Goal: Task Accomplishment & Management: Manage account settings

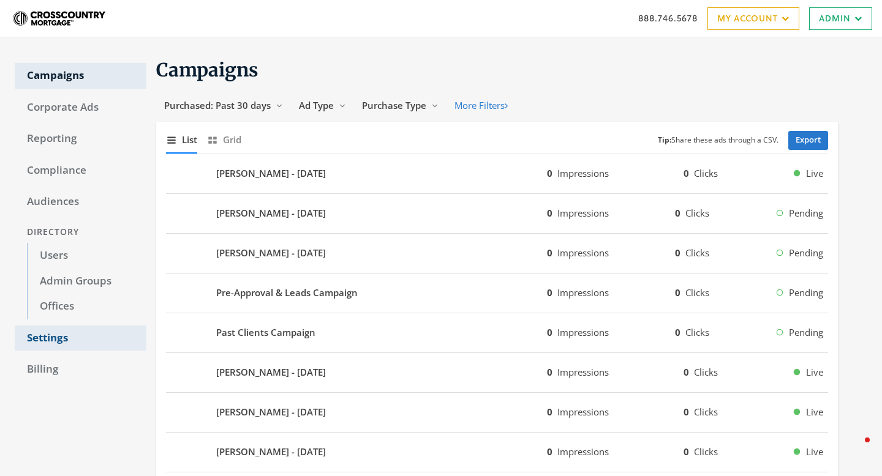
click at [46, 341] on link "Settings" at bounding box center [81, 339] width 132 height 26
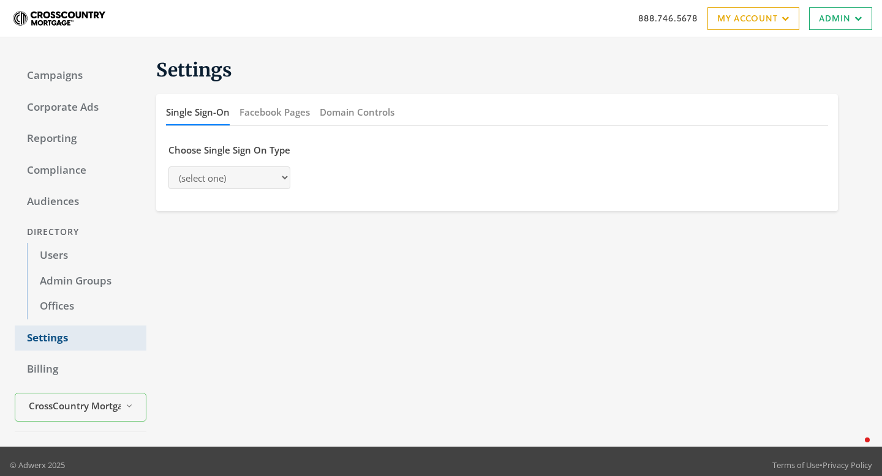
select select "saml"
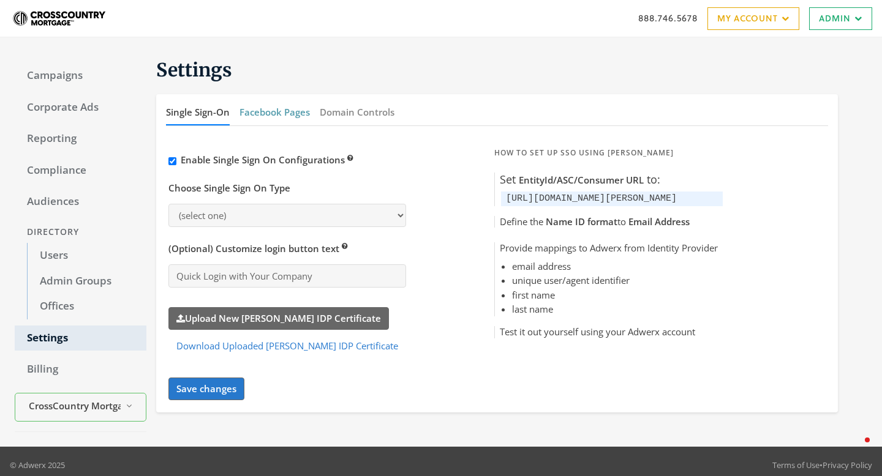
click at [298, 108] on button "Facebook Pages" at bounding box center [274, 112] width 70 height 26
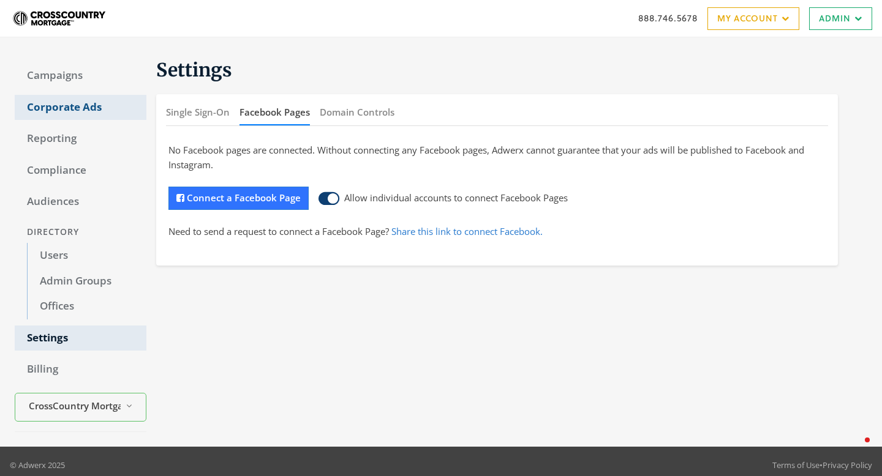
click at [94, 99] on link "Corporate Ads" at bounding box center [81, 108] width 132 height 26
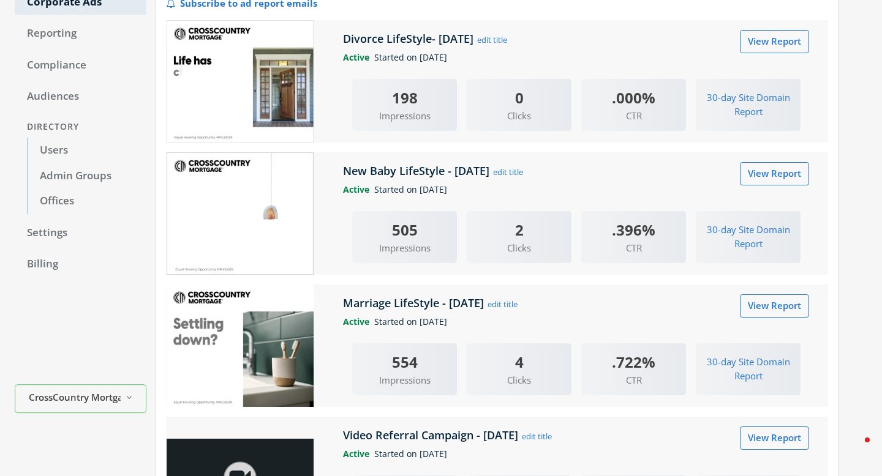
scroll to position [107, 0]
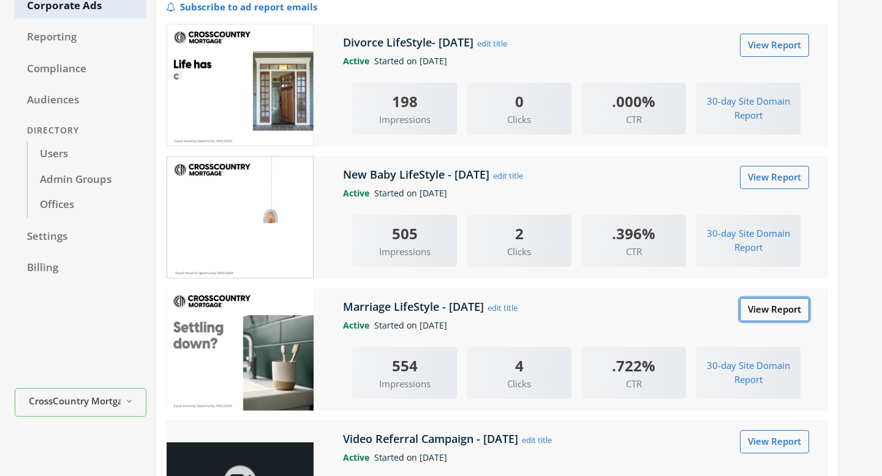
scroll to position [107, 0]
